Goal: Task Accomplishment & Management: Manage account settings

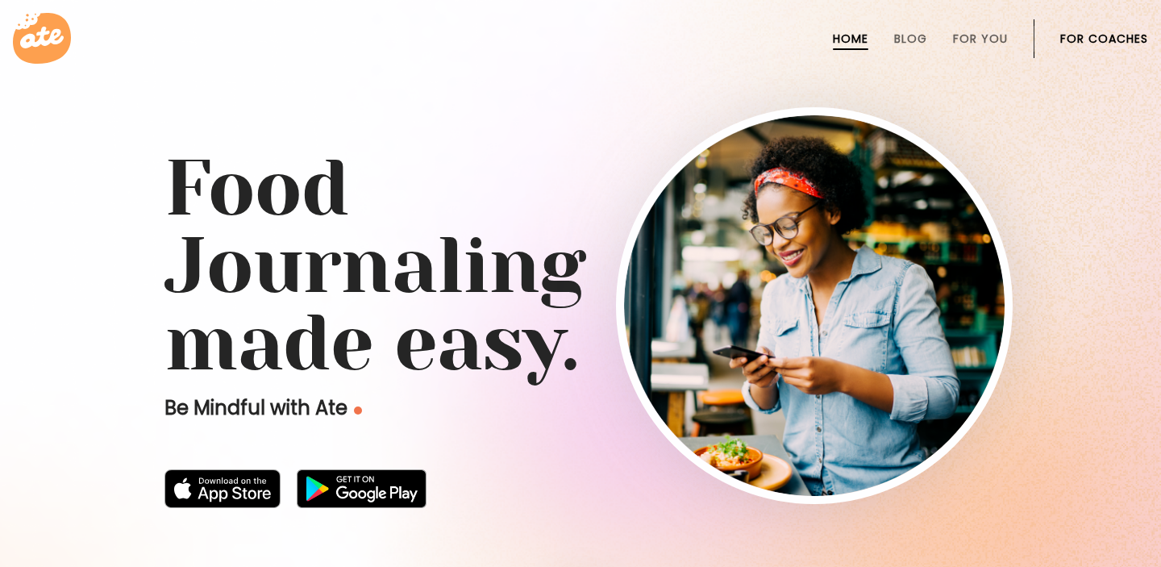
click at [1094, 40] on link "For Coaches" at bounding box center [1105, 38] width 88 height 13
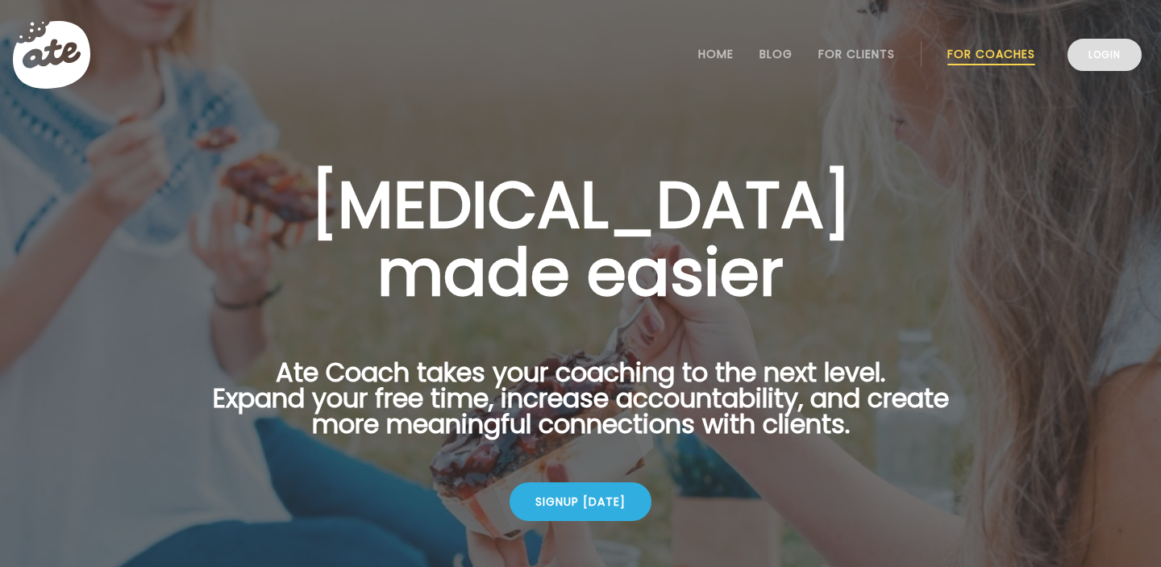
click at [1101, 60] on link "Login" at bounding box center [1105, 55] width 74 height 32
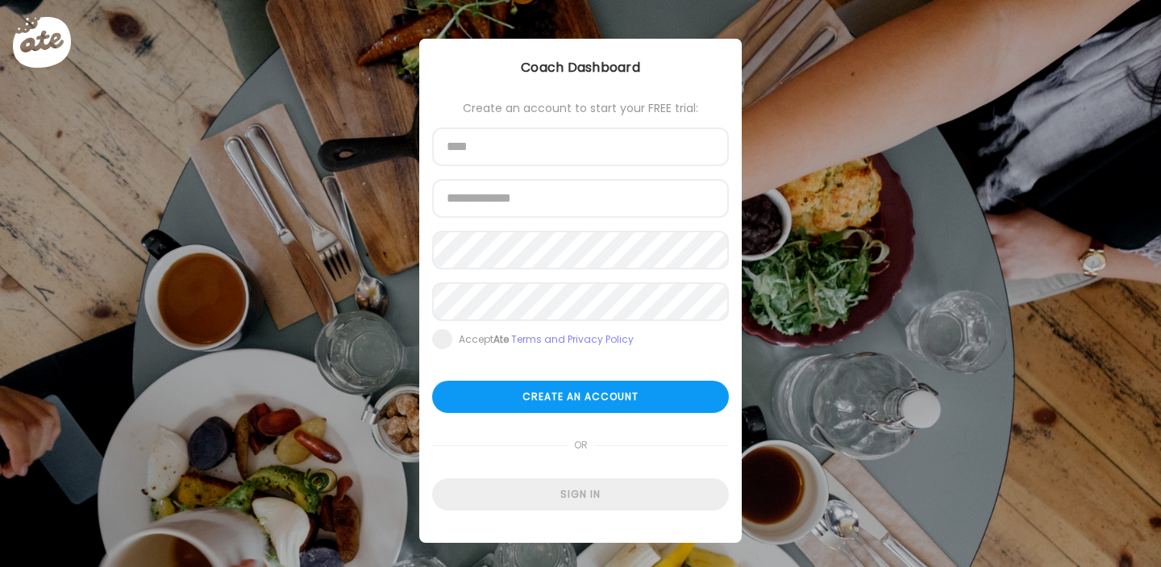
type input "**********"
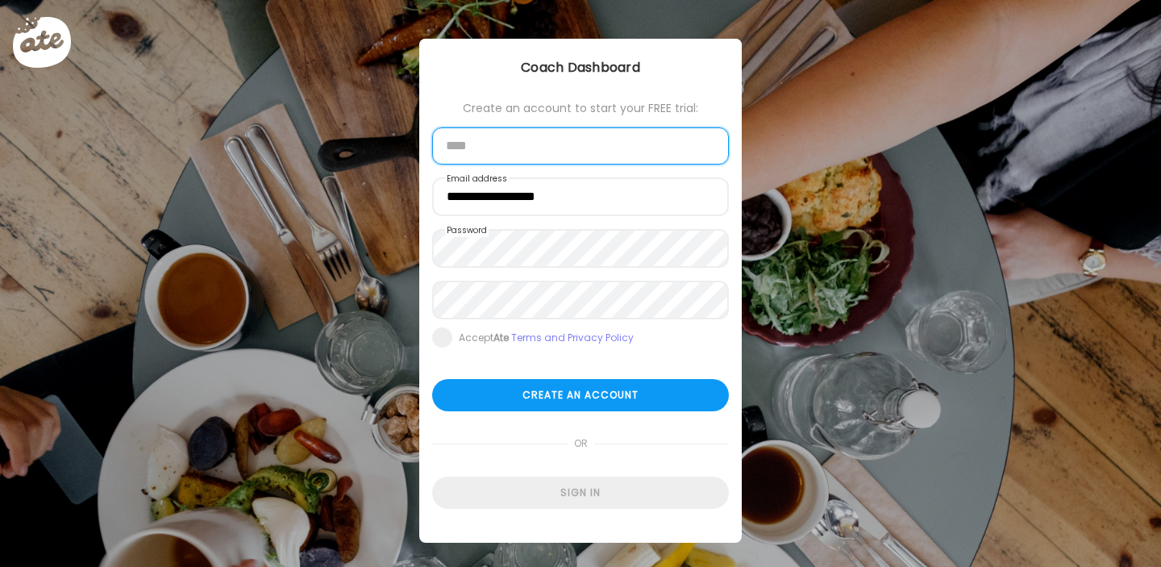
click at [517, 139] on input "text" at bounding box center [580, 145] width 297 height 37
type input "**********"
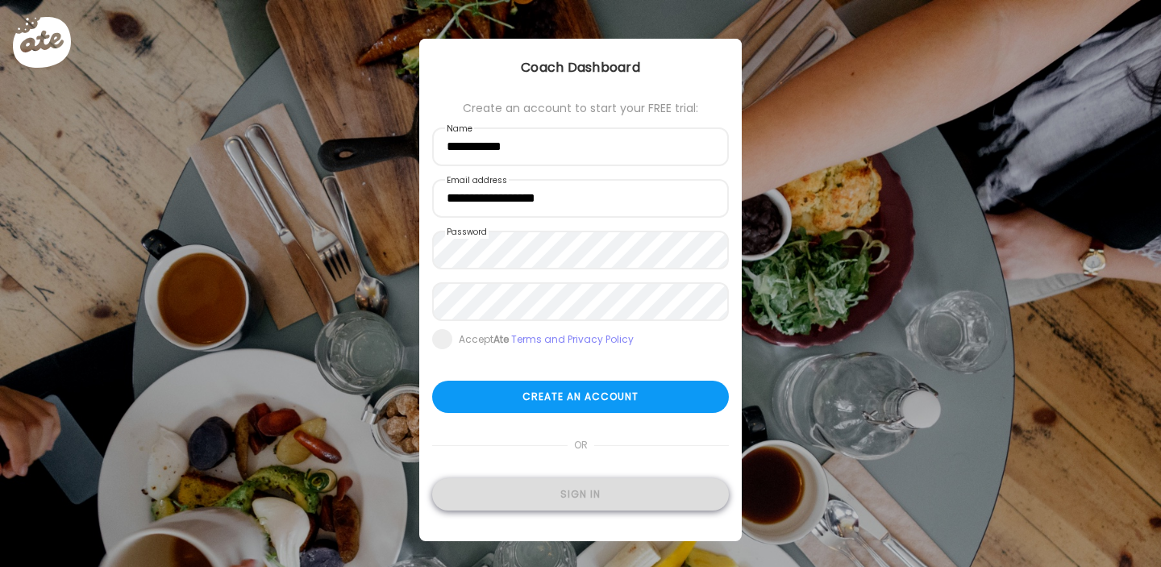
click at [579, 491] on div "Sign in" at bounding box center [580, 494] width 297 height 32
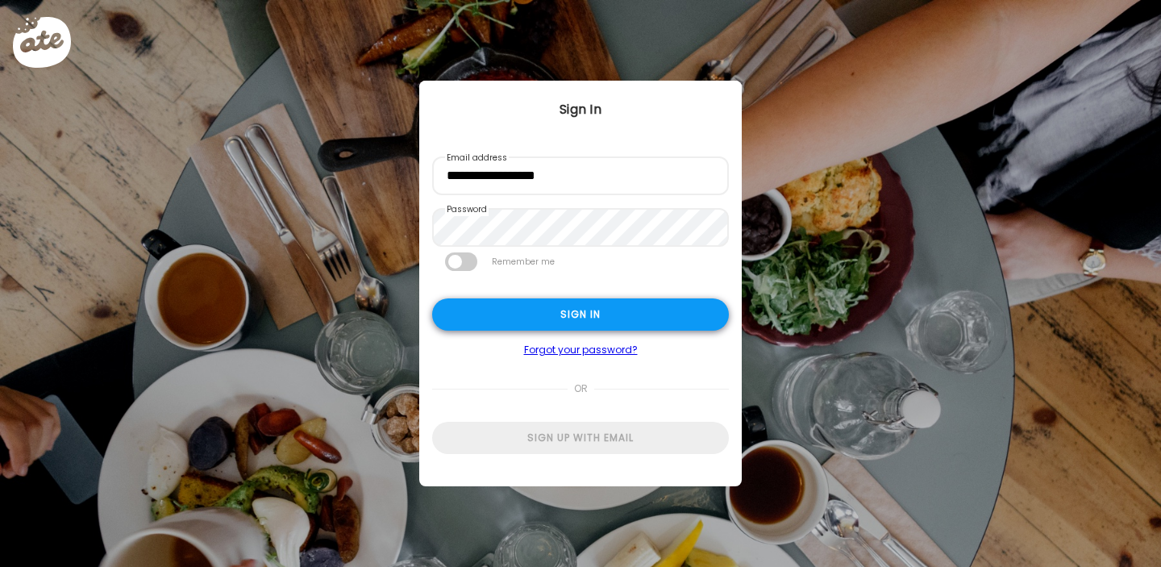
click at [593, 312] on div "Sign in" at bounding box center [580, 314] width 297 height 32
type input "**********"
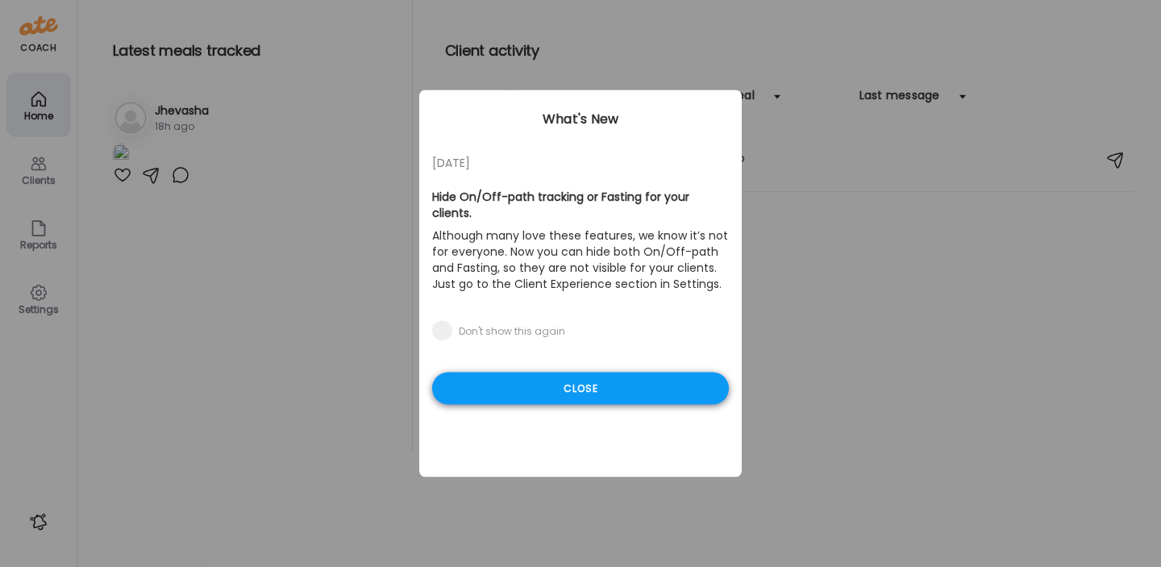
click at [592, 373] on div "Close" at bounding box center [580, 389] width 297 height 32
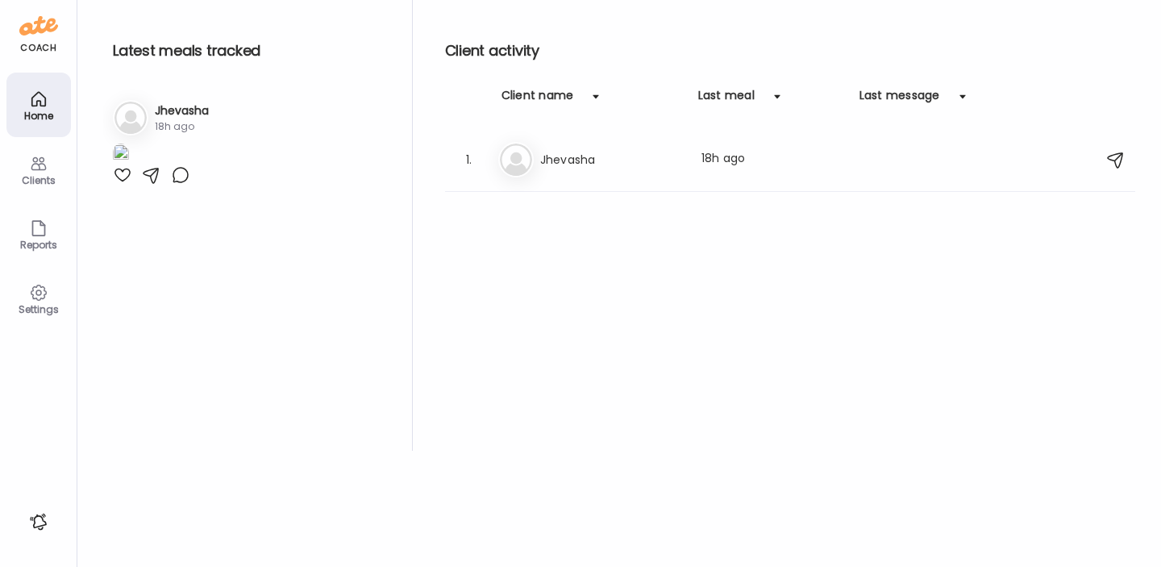
click at [50, 179] on div "Clients" at bounding box center [39, 180] width 58 height 10
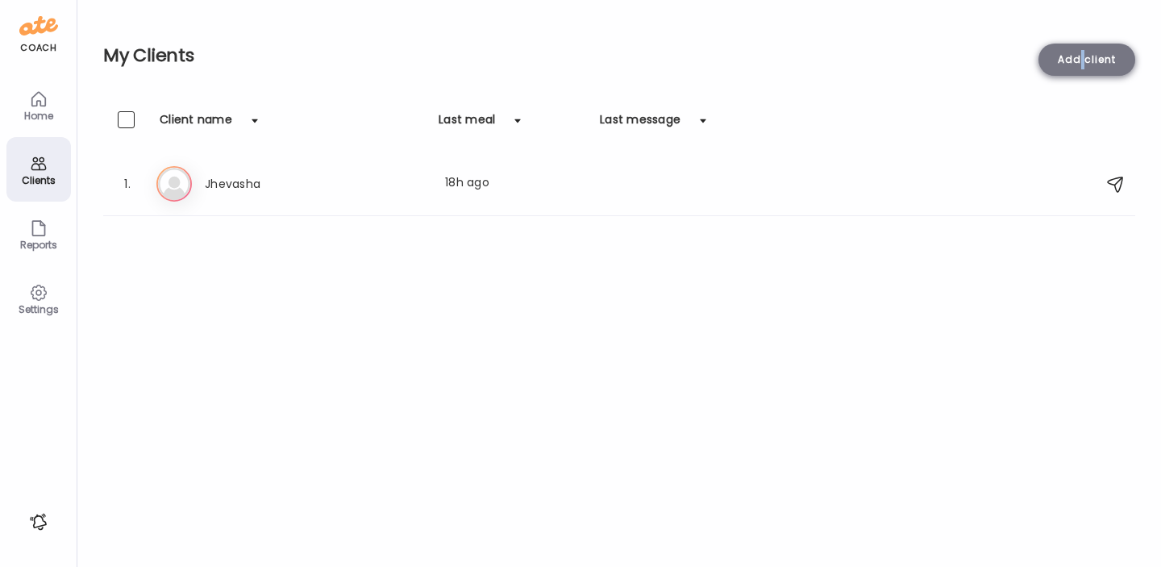
click at [1083, 63] on div "Add client" at bounding box center [1087, 60] width 97 height 32
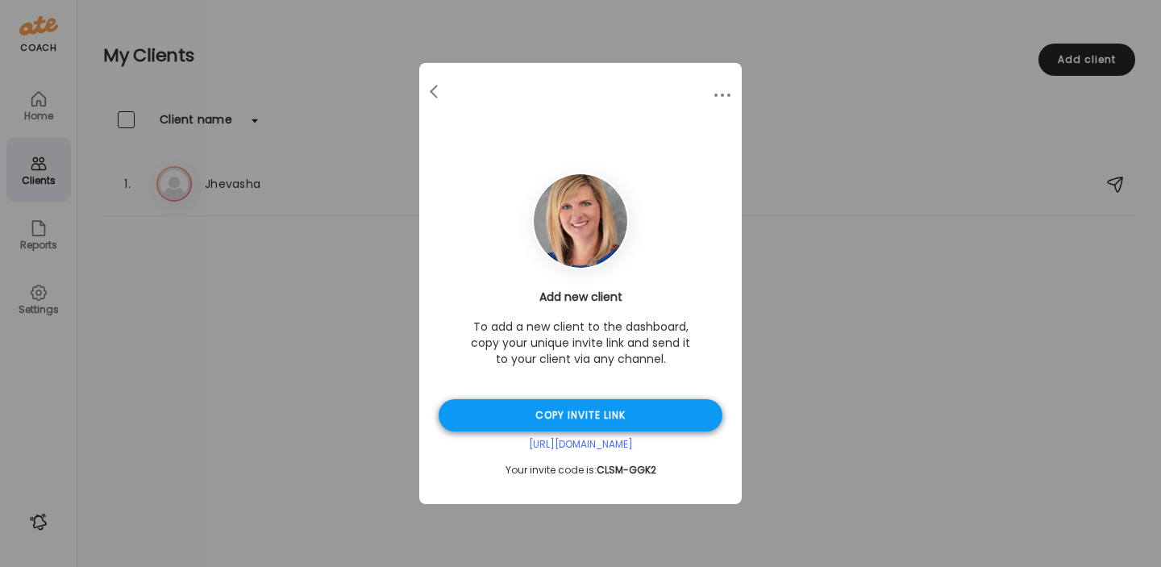
click at [611, 410] on div "Copy invite link" at bounding box center [581, 415] width 284 height 32
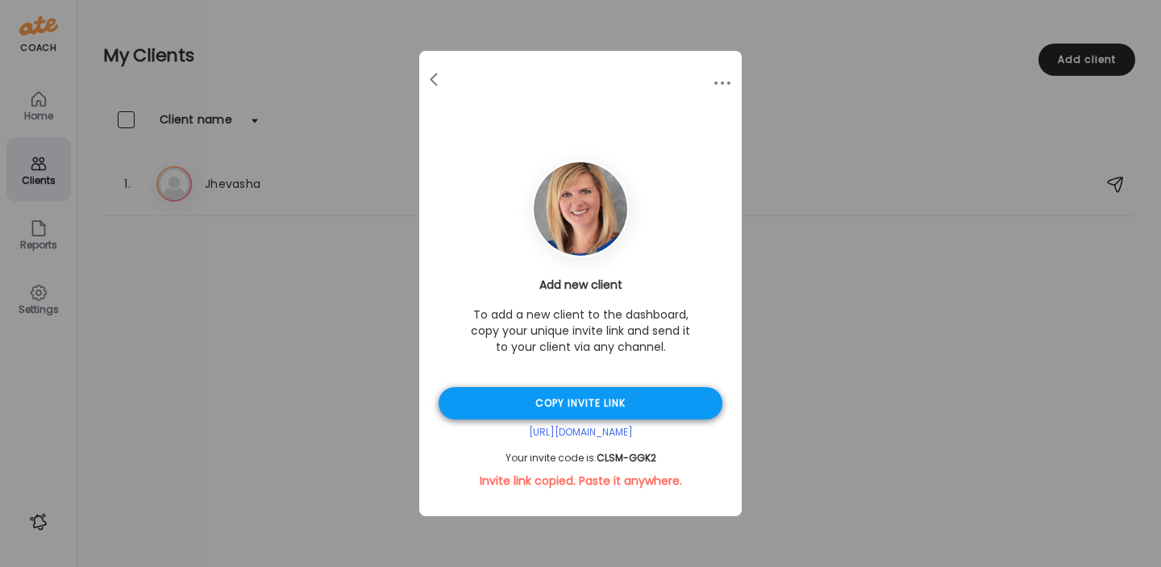
click at [550, 396] on div "Copy invite link" at bounding box center [581, 403] width 284 height 32
drag, startPoint x: 656, startPoint y: 456, endPoint x: 596, endPoint y: 456, distance: 59.7
click at [596, 456] on div "Your invite code is: CLSM-GGK2" at bounding box center [581, 458] width 284 height 13
copy div "CLSM-GGK2"
click at [423, 81] on div at bounding box center [435, 80] width 32 height 32
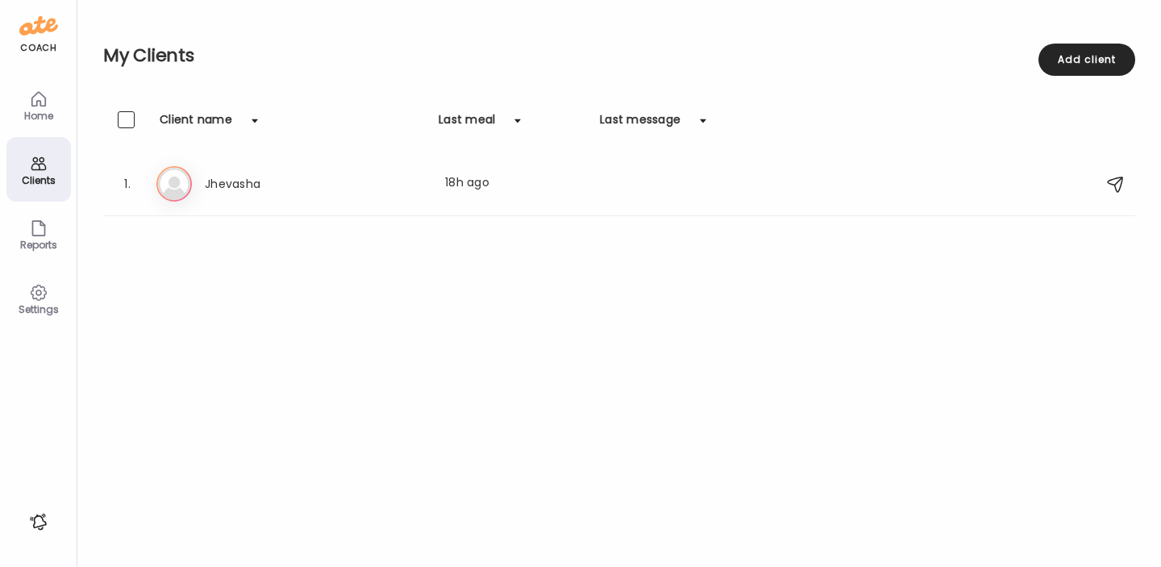
click at [44, 175] on div "Clients" at bounding box center [39, 180] width 58 height 10
click at [42, 102] on icon at bounding box center [38, 99] width 19 height 19
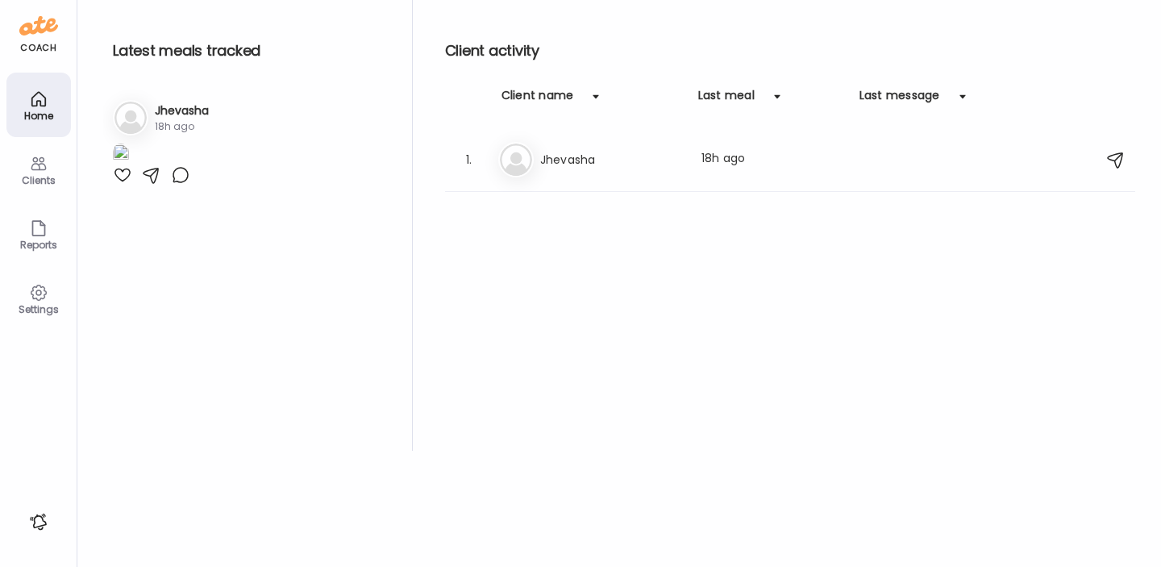
click at [46, 161] on icon at bounding box center [38, 163] width 19 height 19
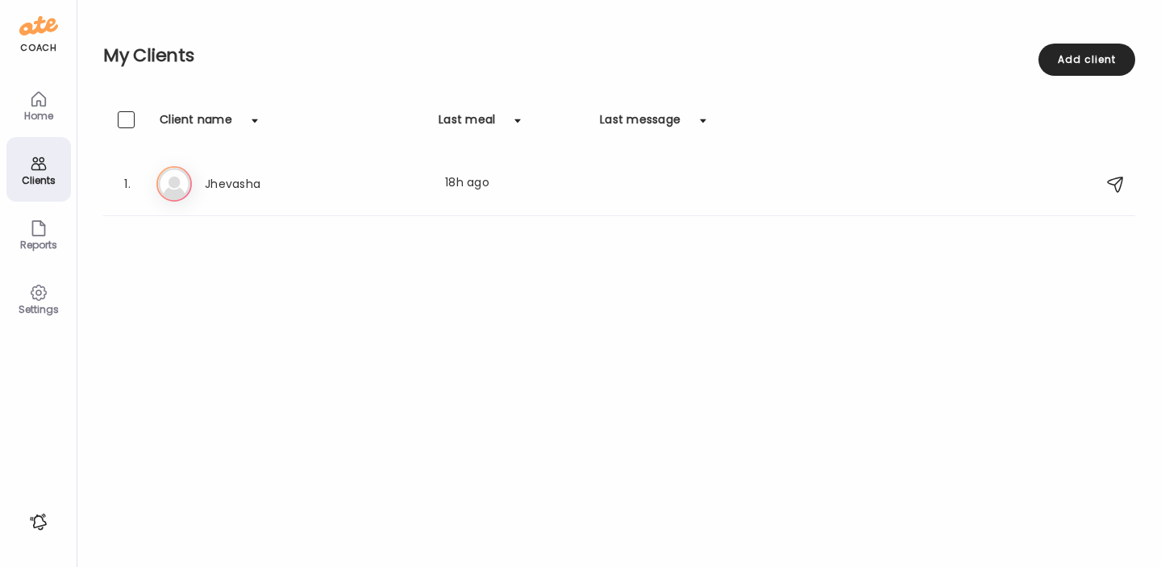
click at [636, 62] on h2 "My Clients" at bounding box center [619, 56] width 1032 height 24
click at [43, 105] on icon at bounding box center [38, 99] width 14 height 14
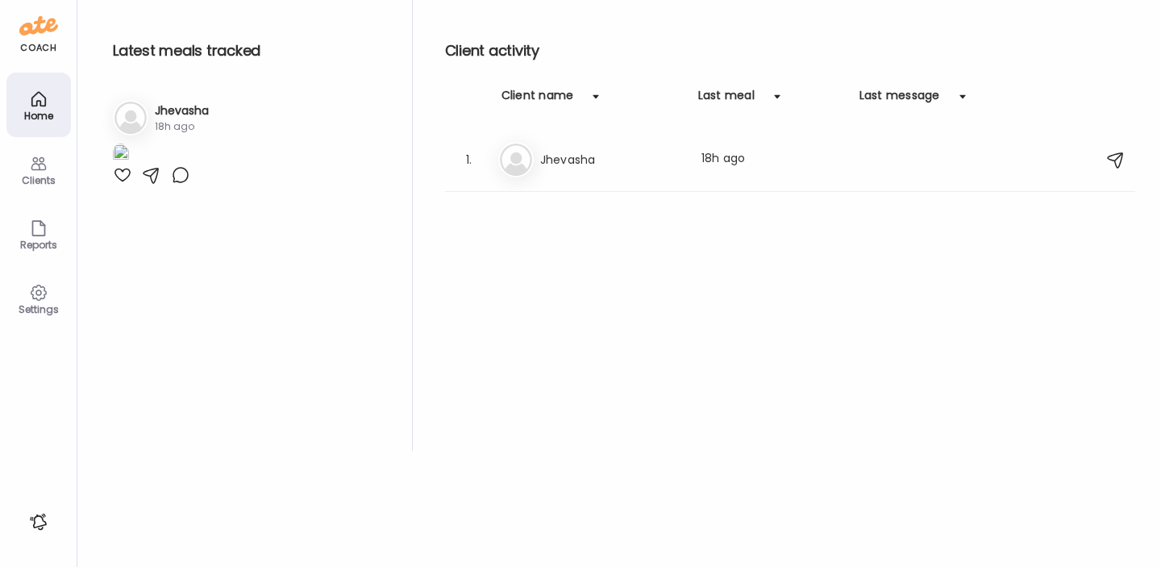
click at [129, 165] on img at bounding box center [121, 155] width 16 height 22
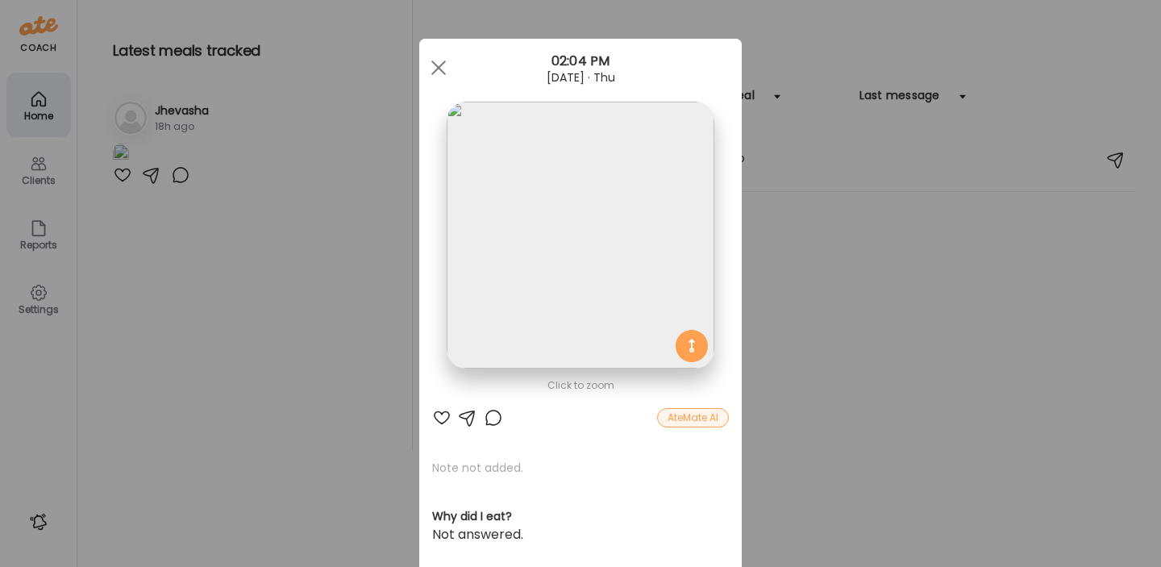
click at [272, 478] on div "Ate Coach Dashboard Wahoo! It’s official Take a moment to set up your Coach Pro…" at bounding box center [580, 283] width 1161 height 567
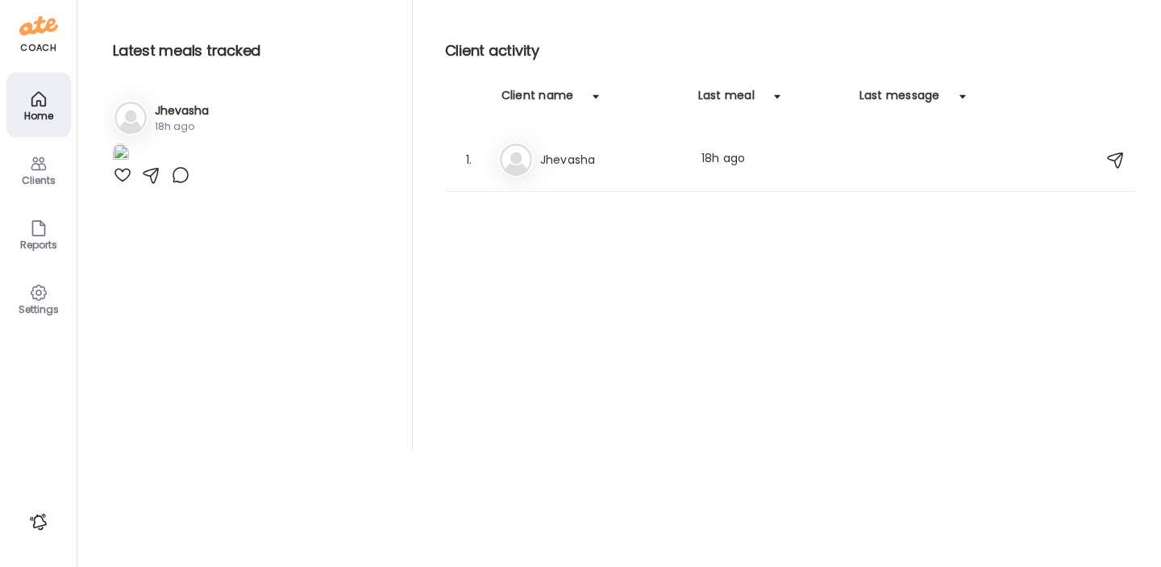
click at [190, 115] on h3 "Jhevasha" at bounding box center [182, 110] width 54 height 17
click at [195, 109] on h3 "Jhevasha" at bounding box center [182, 110] width 54 height 17
click at [592, 160] on h3 "Jhevasha" at bounding box center [611, 159] width 142 height 19
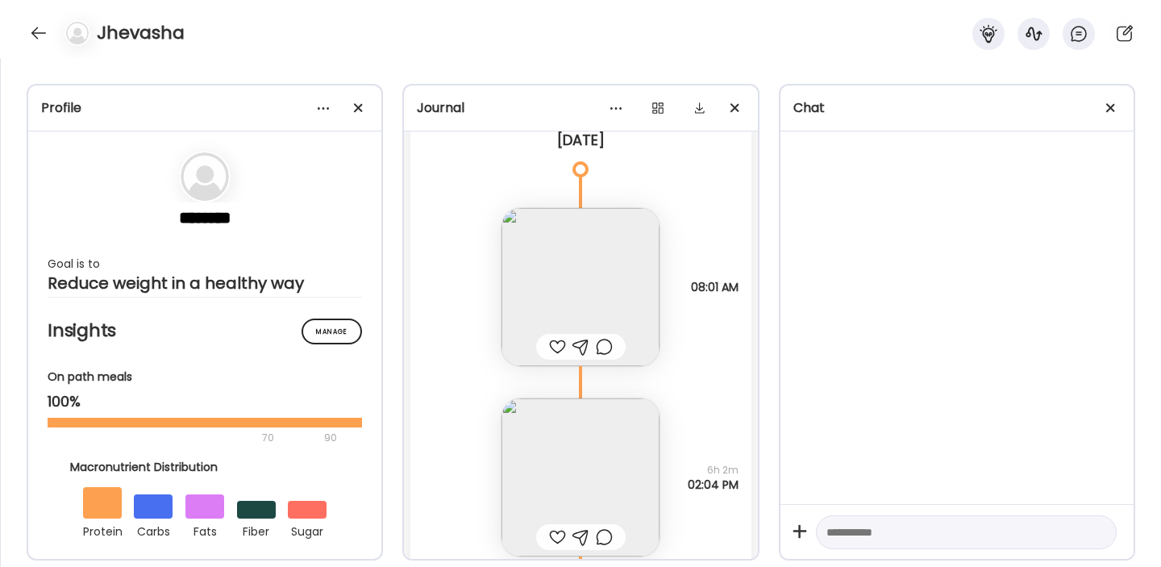
scroll to position [19315, 0]
click at [636, 306] on img at bounding box center [581, 291] width 158 height 158
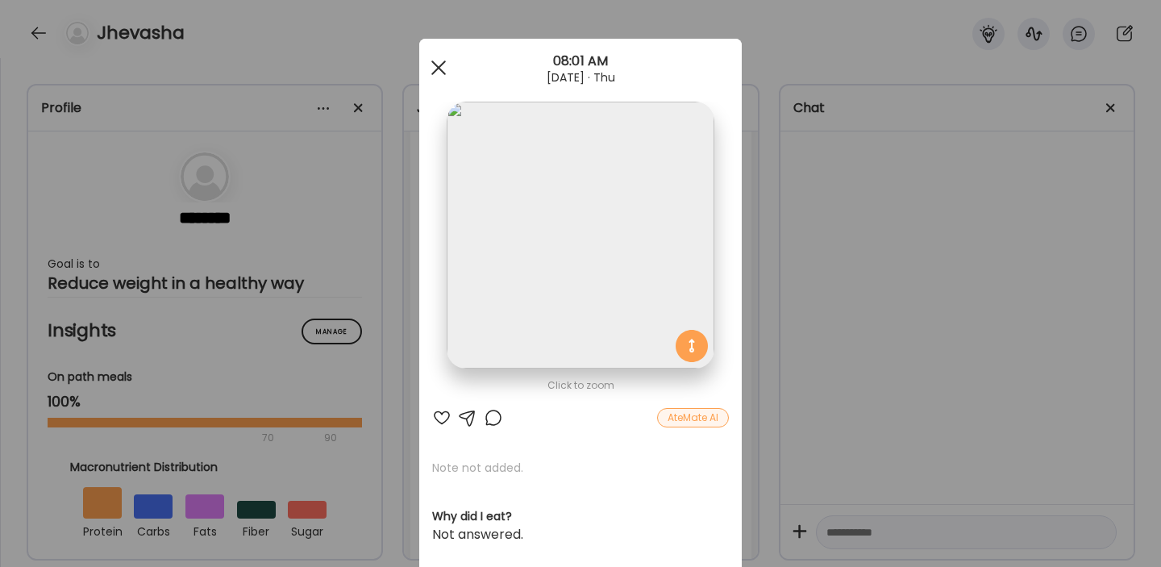
click at [439, 60] on div at bounding box center [439, 68] width 32 height 32
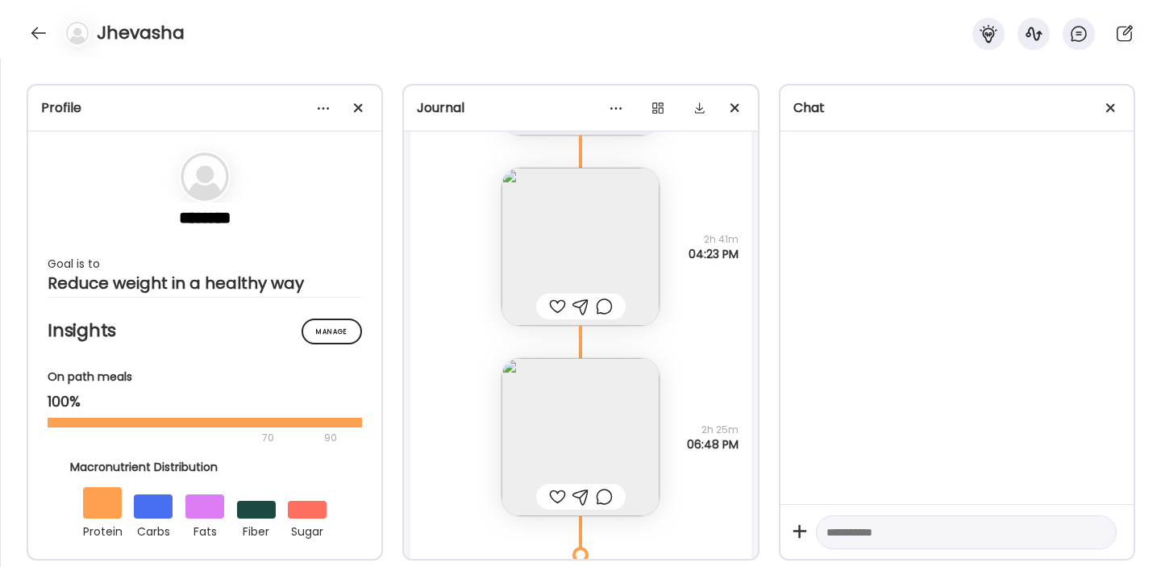
scroll to position [17991, 0]
click at [594, 427] on img at bounding box center [581, 440] width 158 height 158
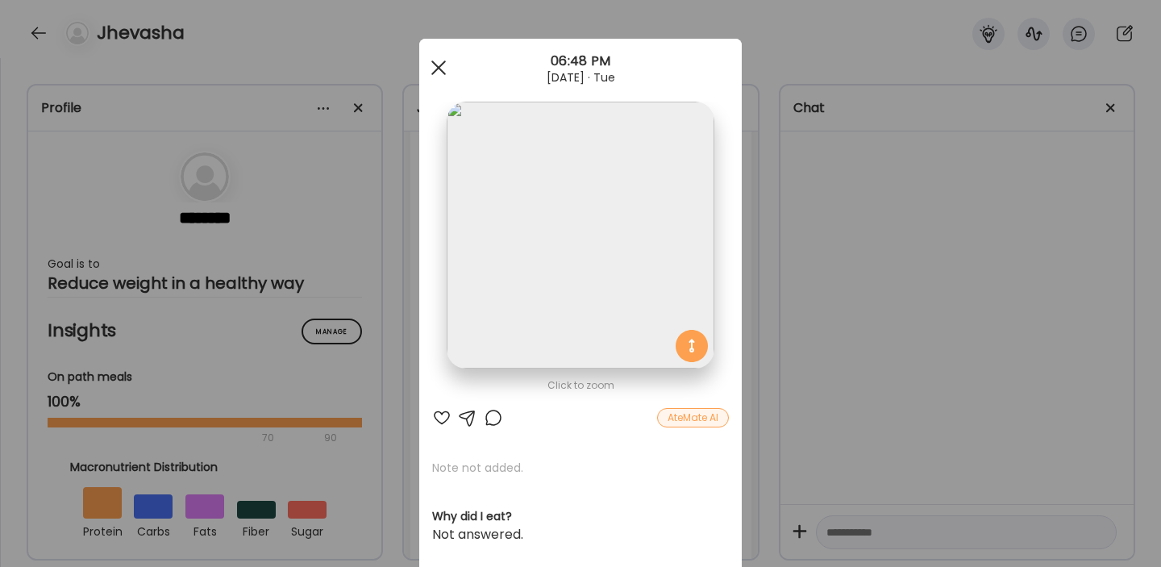
click at [442, 65] on span at bounding box center [438, 67] width 15 height 15
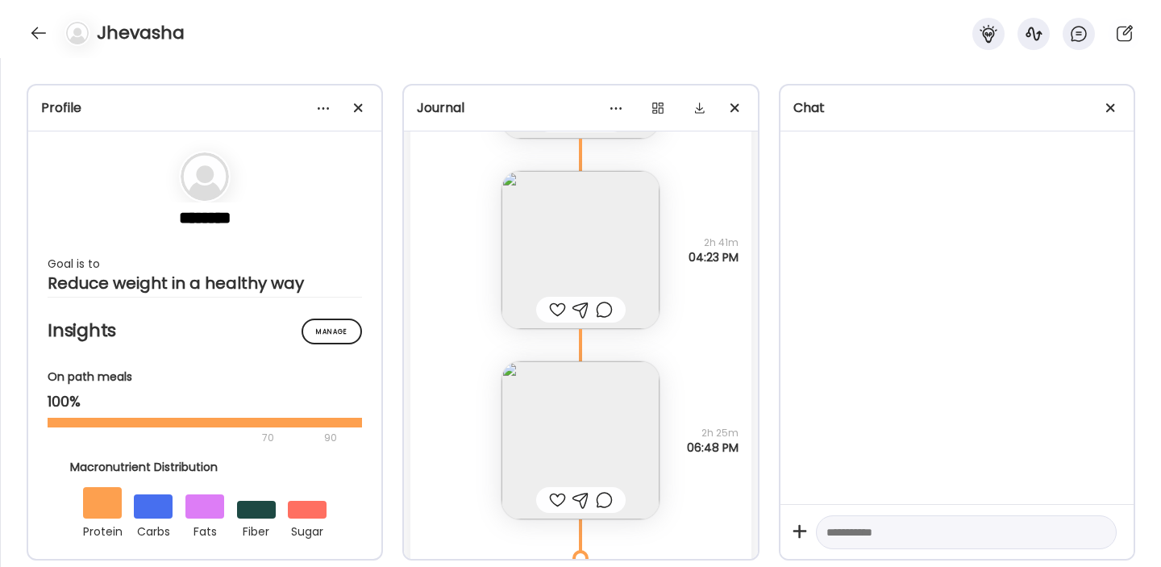
scroll to position [17965, 0]
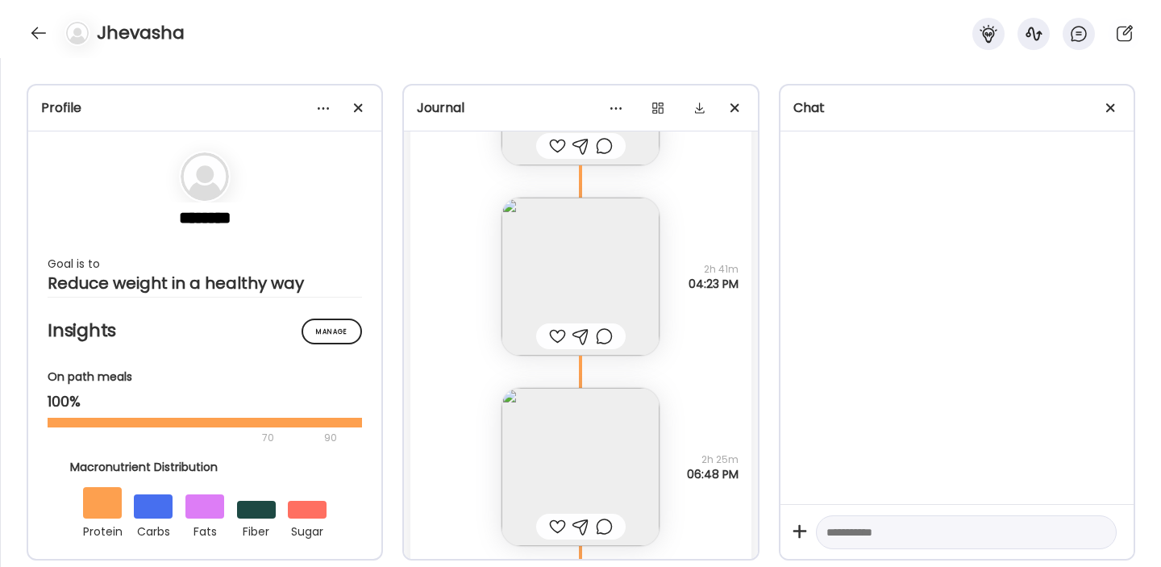
click at [628, 282] on img at bounding box center [581, 277] width 158 height 158
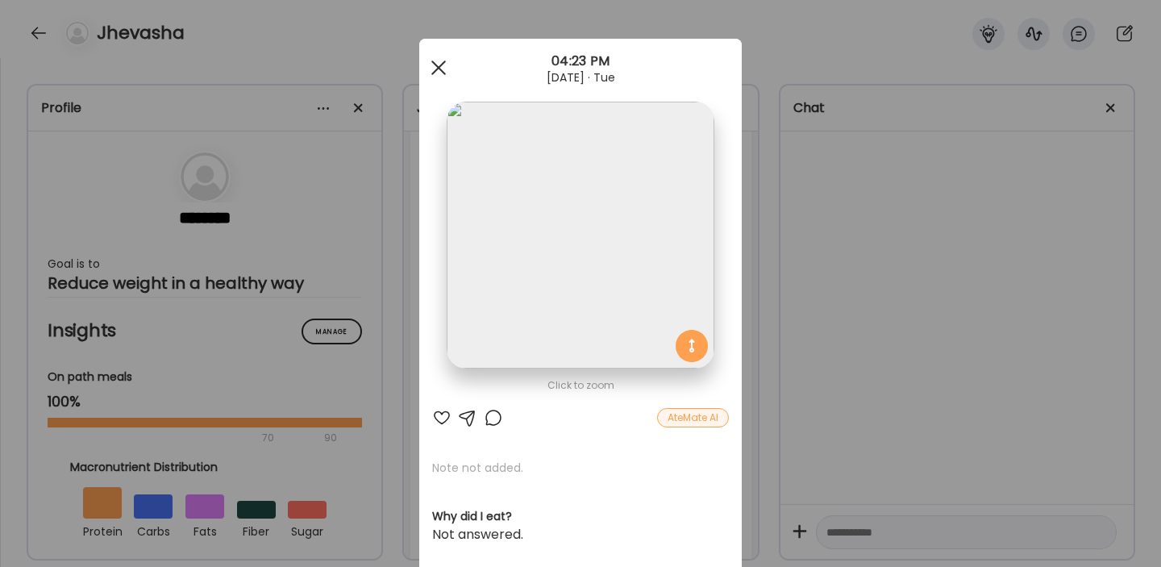
click at [440, 69] on span at bounding box center [438, 67] width 15 height 15
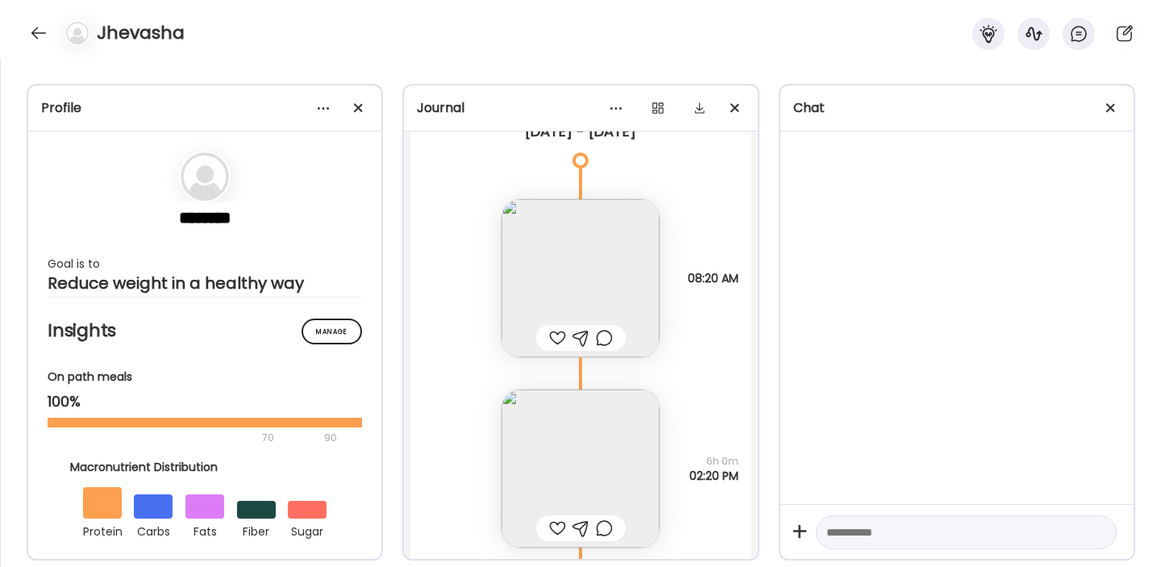
scroll to position [13936, 0]
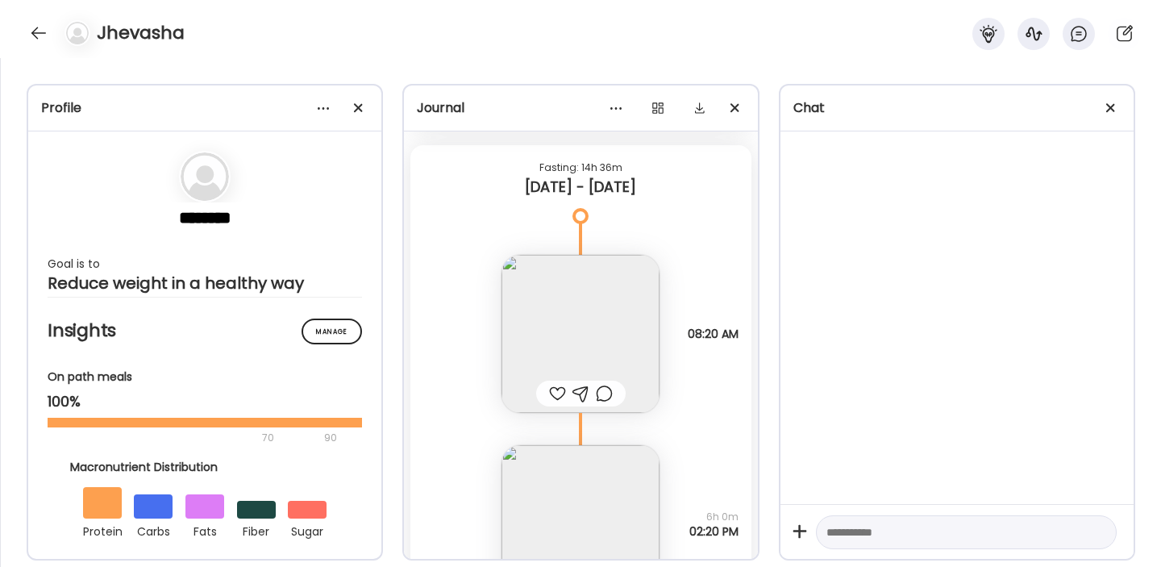
click at [22, 29] on div "Jhevasha" at bounding box center [580, 29] width 1161 height 58
click at [41, 33] on div at bounding box center [39, 33] width 26 height 26
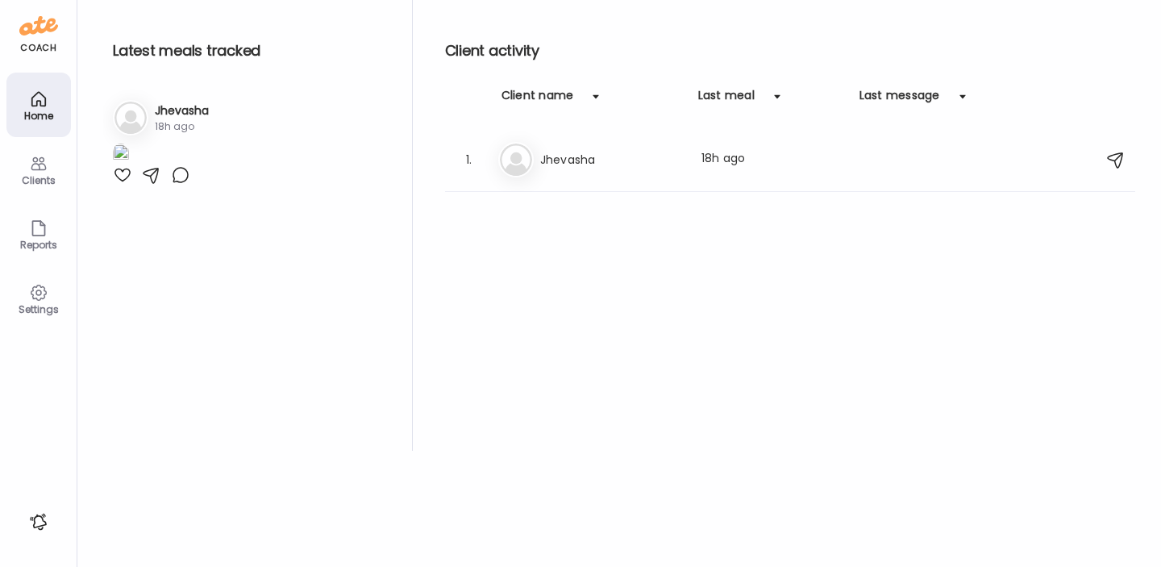
click at [40, 304] on div "Settings" at bounding box center [39, 309] width 58 height 10
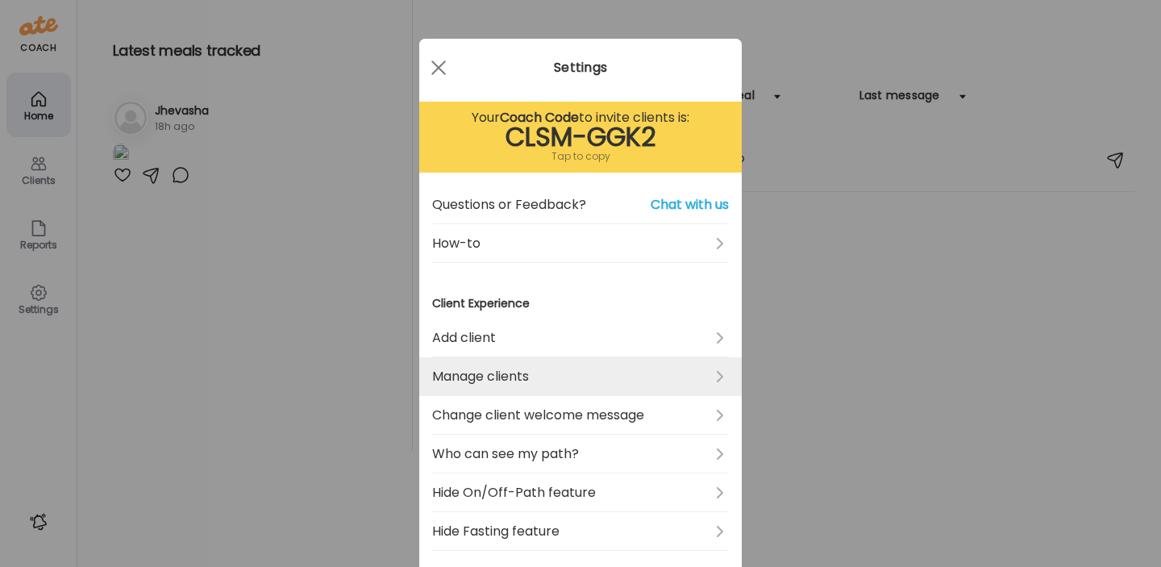
click at [675, 370] on link "Manage clients" at bounding box center [580, 376] width 297 height 39
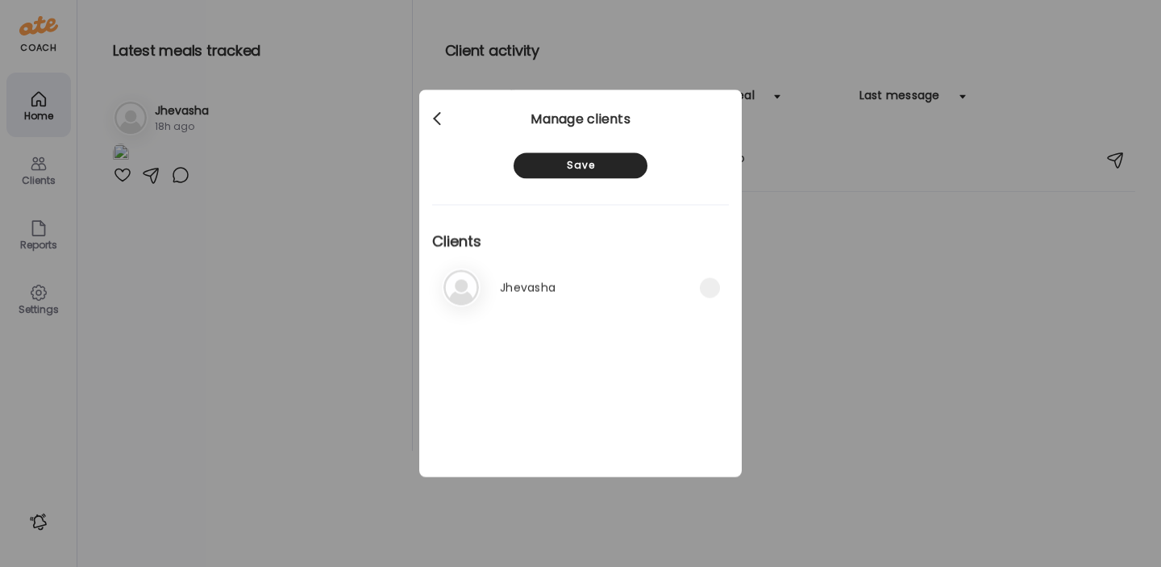
click at [438, 120] on div at bounding box center [439, 119] width 32 height 32
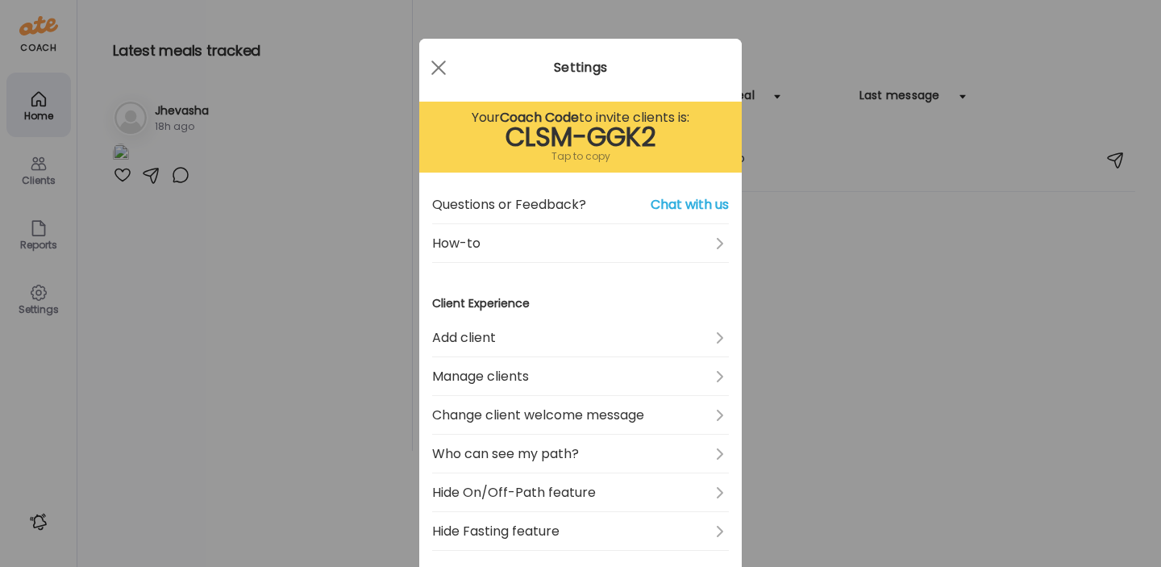
click at [309, 79] on div "Ate Coach Dashboard Wahoo! It’s official Take a moment to set up your Coach Pro…" at bounding box center [580, 283] width 1161 height 567
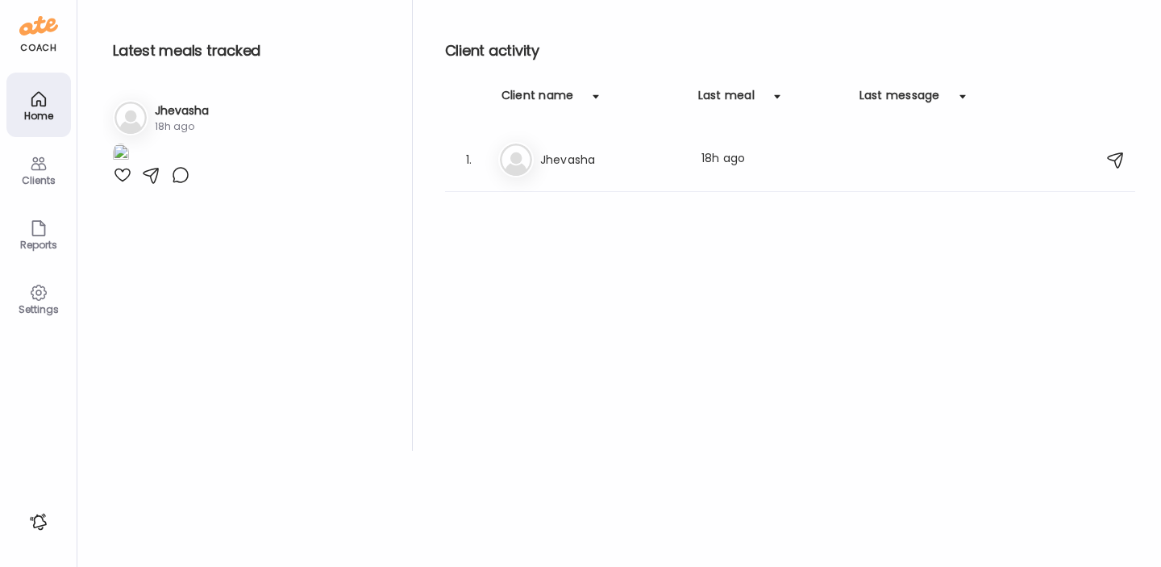
click at [40, 98] on icon at bounding box center [38, 99] width 19 height 19
click at [36, 168] on icon at bounding box center [38, 163] width 19 height 19
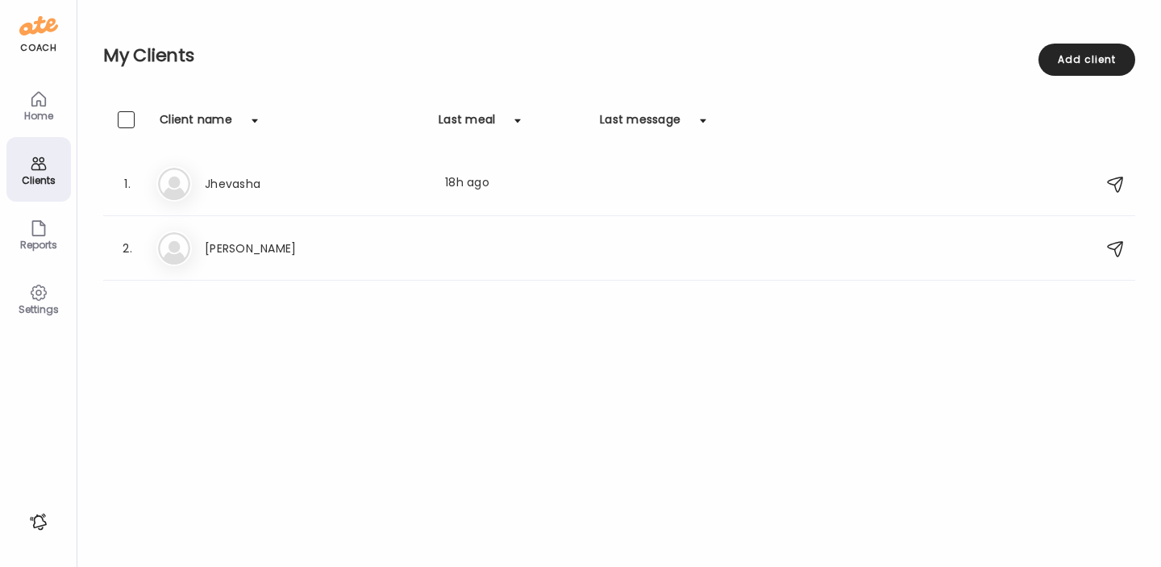
click at [44, 99] on icon at bounding box center [38, 99] width 14 height 14
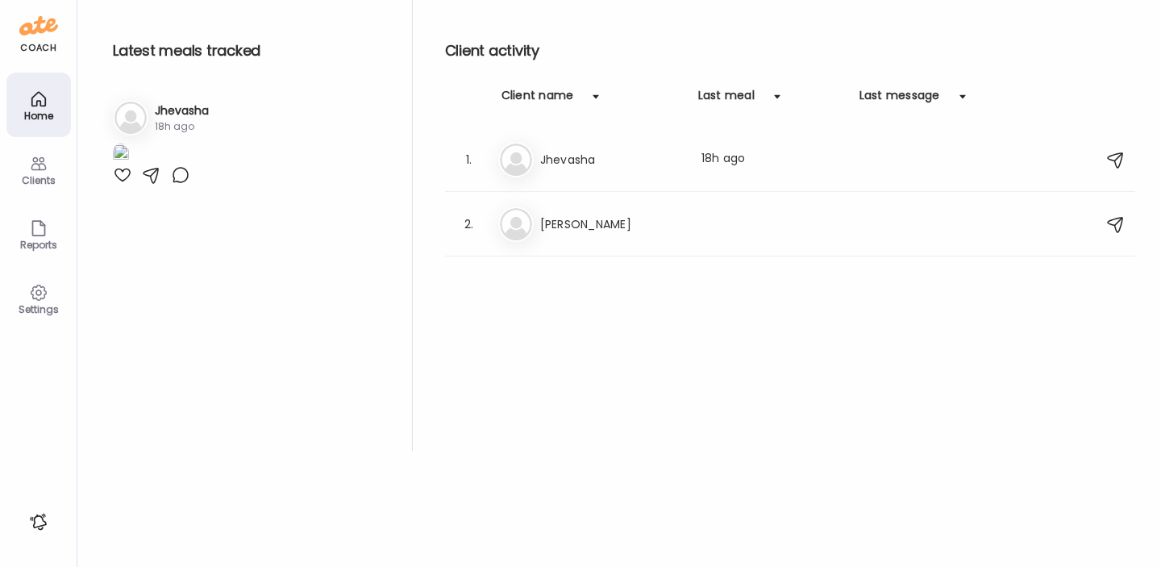
click at [39, 160] on icon at bounding box center [38, 164] width 15 height 14
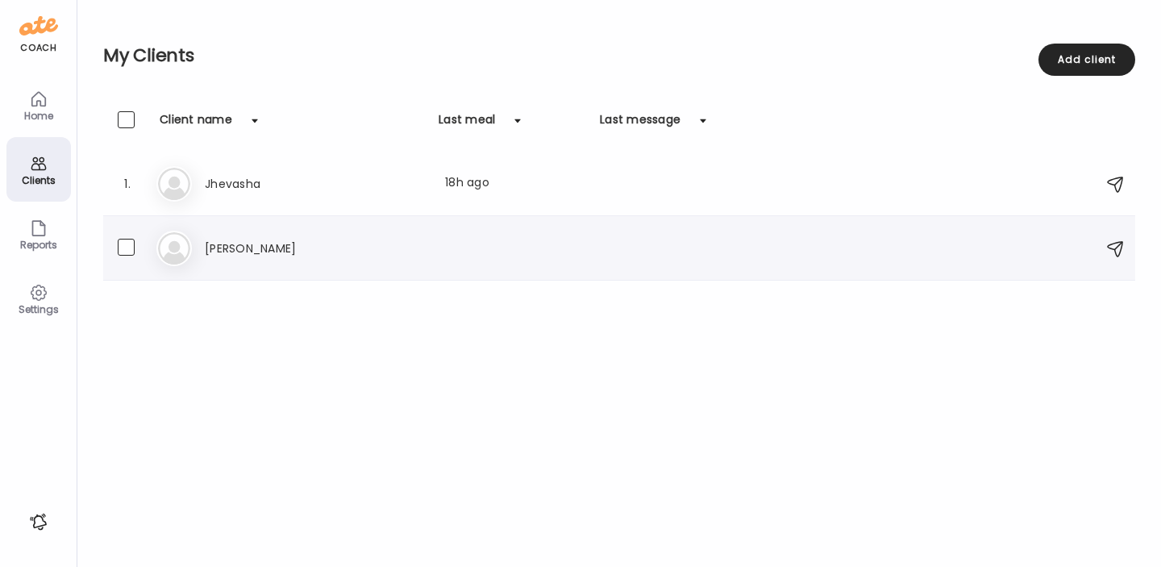
click at [274, 256] on h3 "Olivia" at bounding box center [276, 248] width 142 height 19
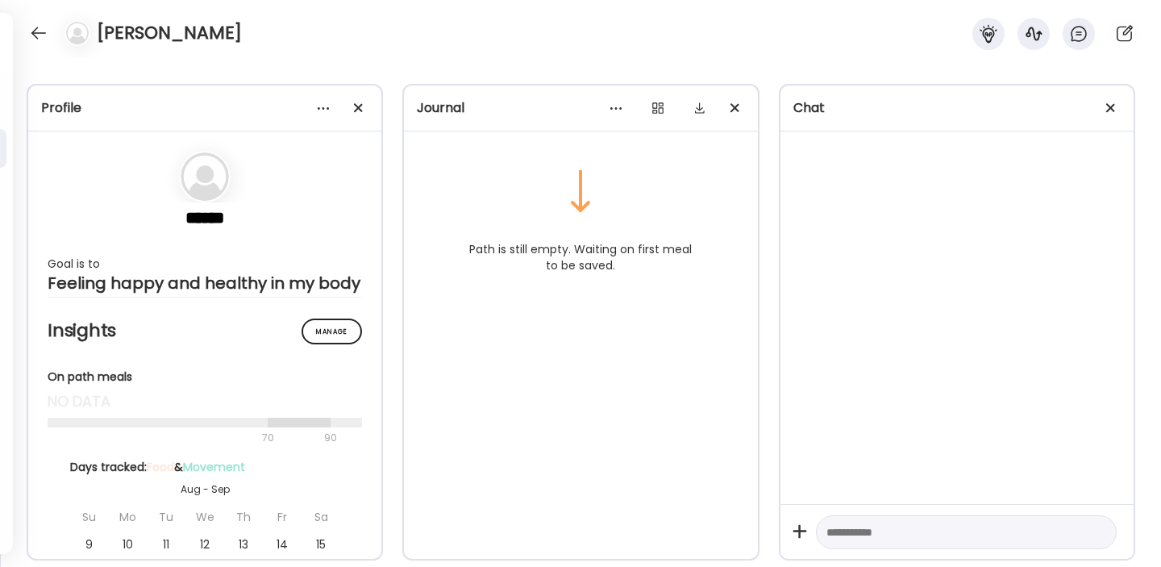
scroll to position [0, 0]
